Goal: Task Accomplishment & Management: Use online tool/utility

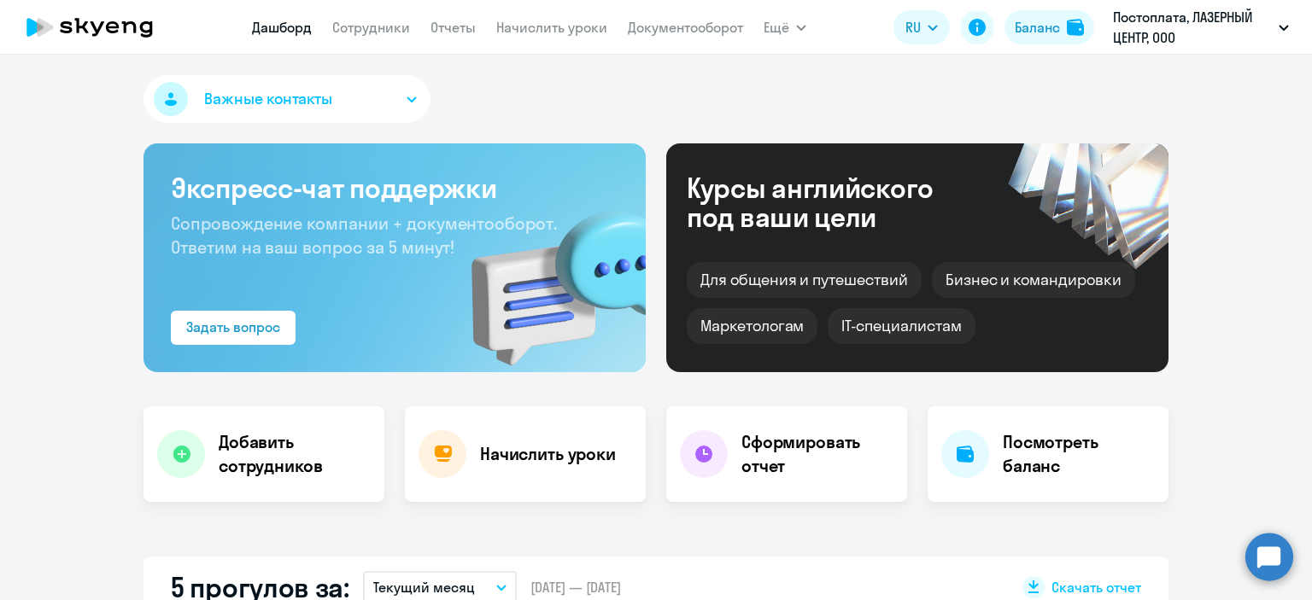
select select "30"
click at [547, 20] on link "Начислить уроки" at bounding box center [551, 27] width 111 height 17
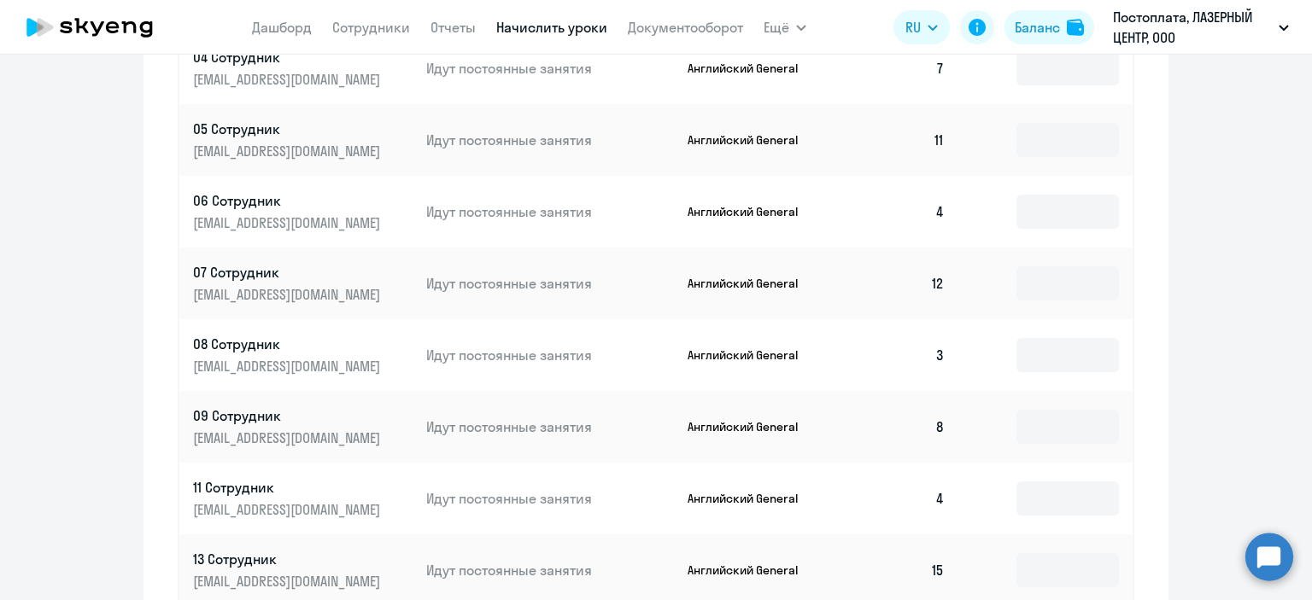
scroll to position [1018, 0]
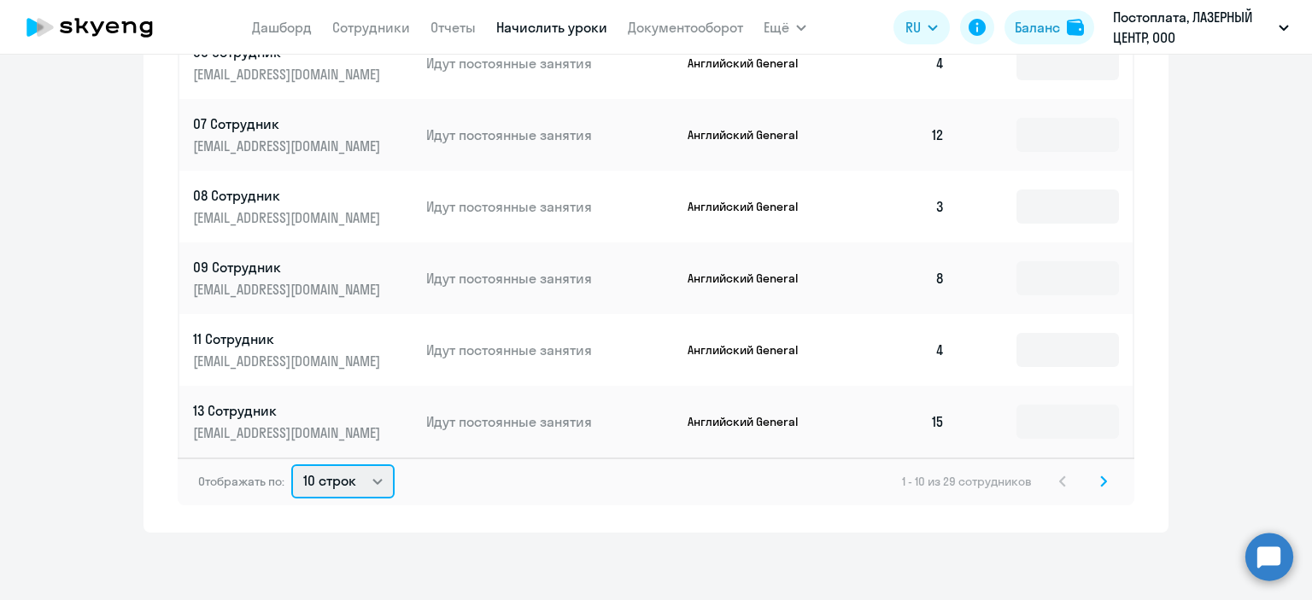
click at [331, 467] on select "10 строк 30 строк 50 строк" at bounding box center [342, 482] width 103 height 34
select select "50"
click at [291, 465] on select "10 строк 30 строк 50 строк" at bounding box center [342, 482] width 103 height 34
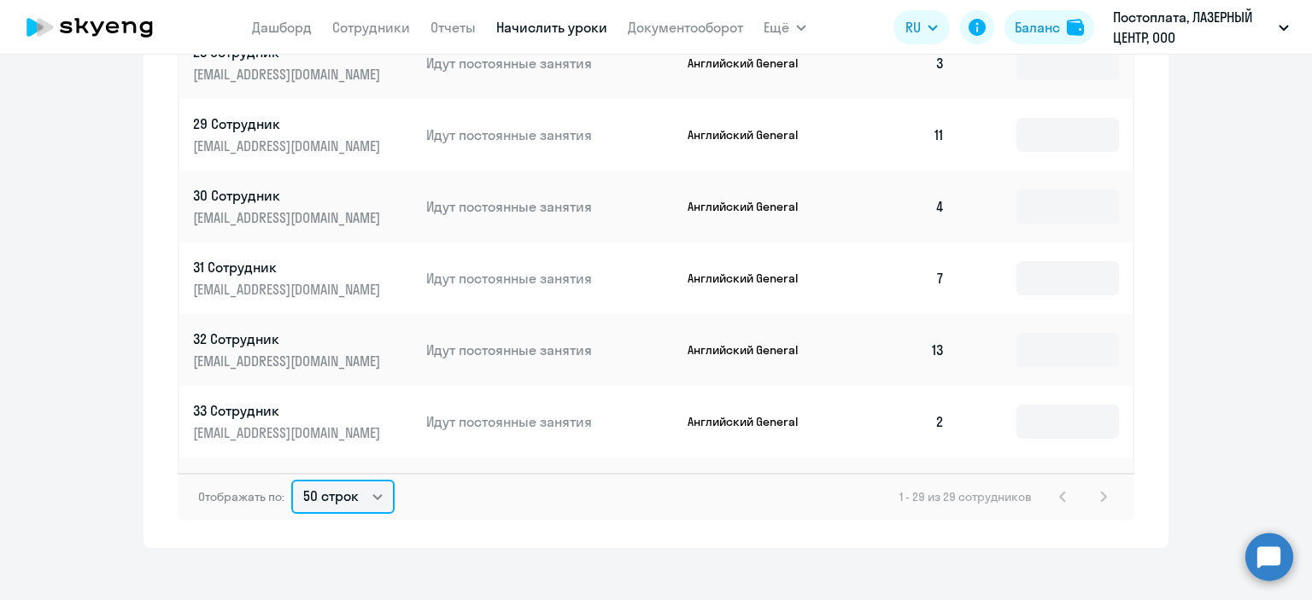
scroll to position [1347, 0]
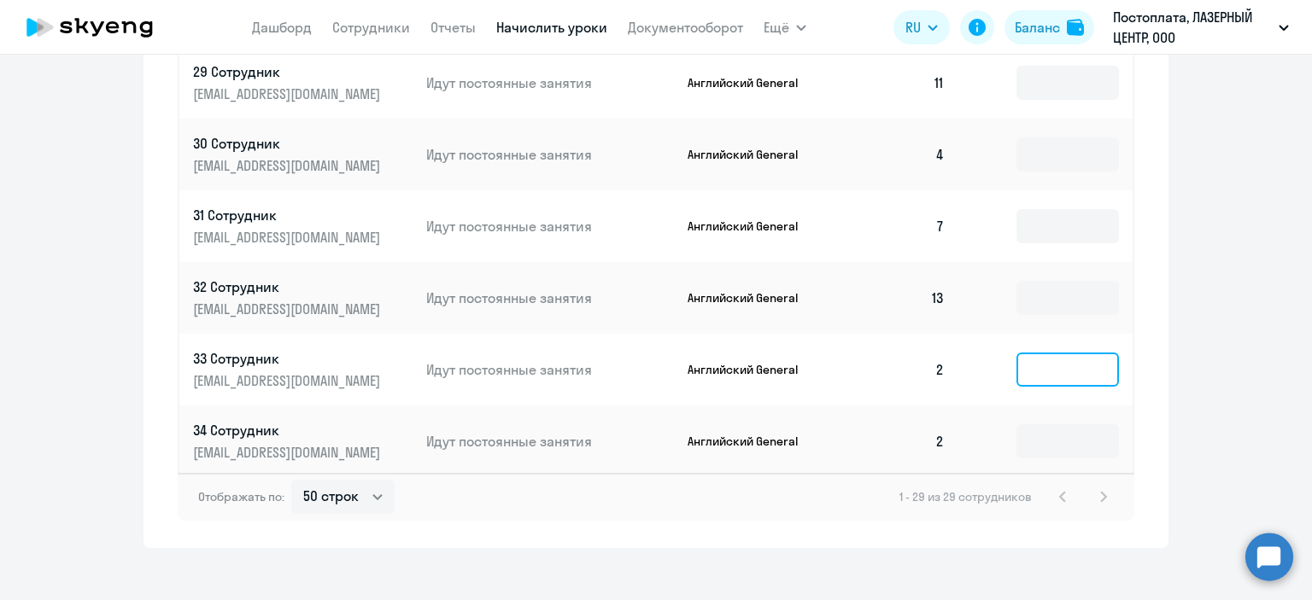
click at [1016, 353] on input at bounding box center [1067, 370] width 102 height 34
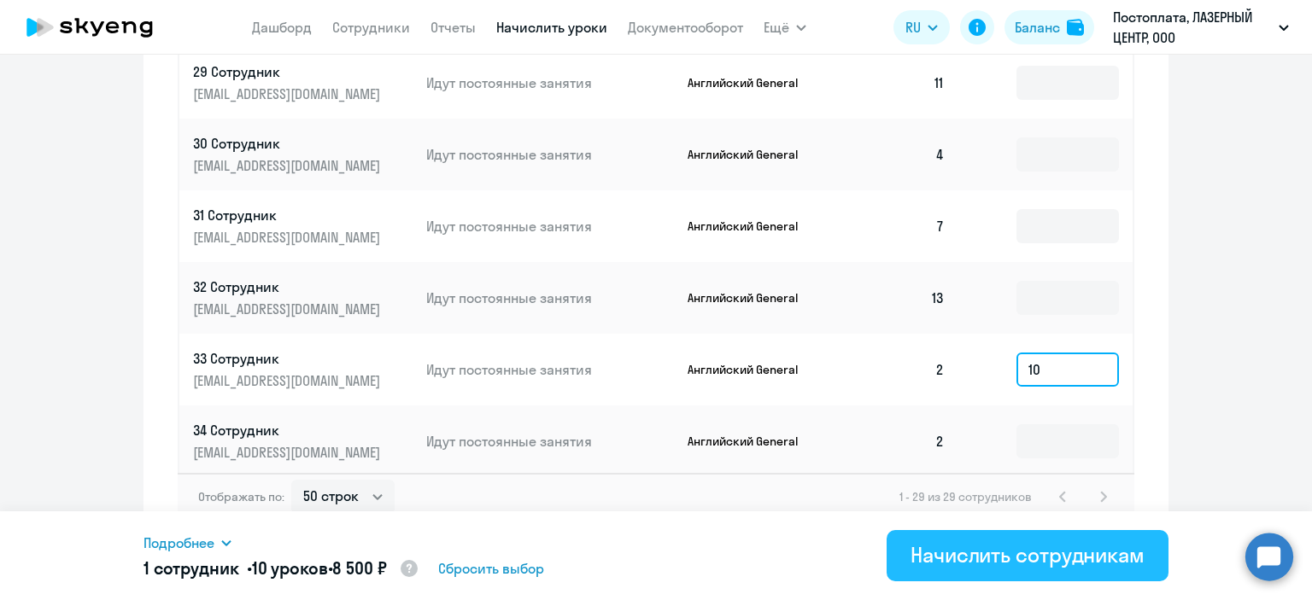
type input "10"
click at [996, 557] on div "Начислить сотрудникам" at bounding box center [1027, 554] width 234 height 27
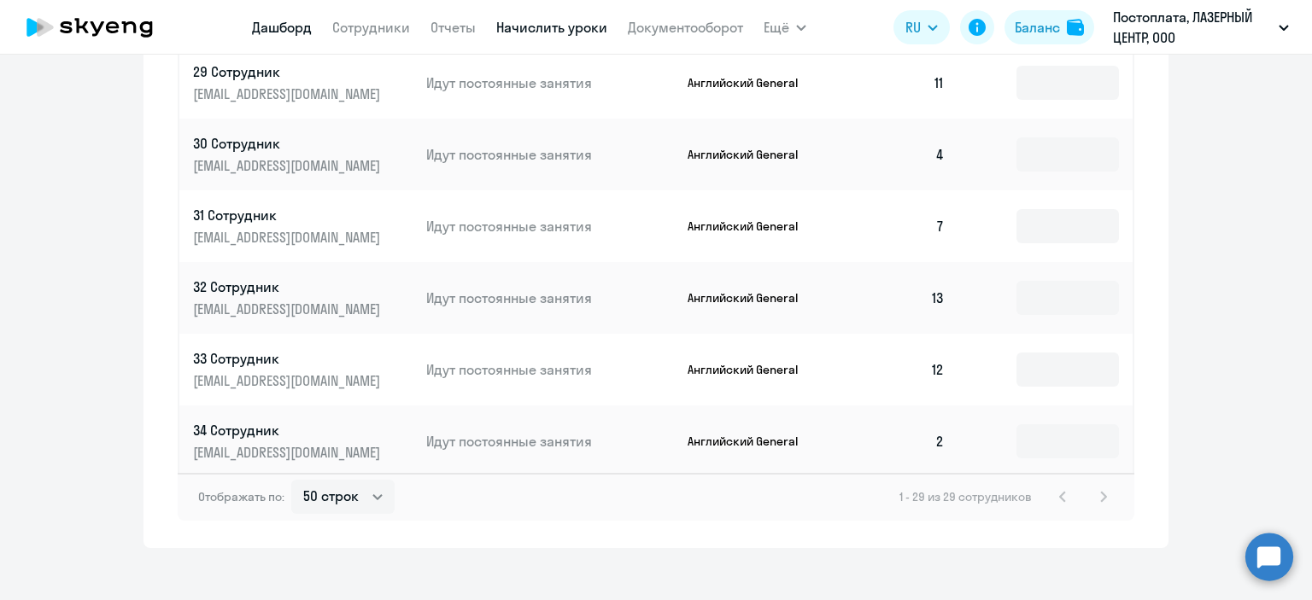
click at [296, 19] on link "Дашборд" at bounding box center [282, 27] width 60 height 17
